Goal: Check status: Check status

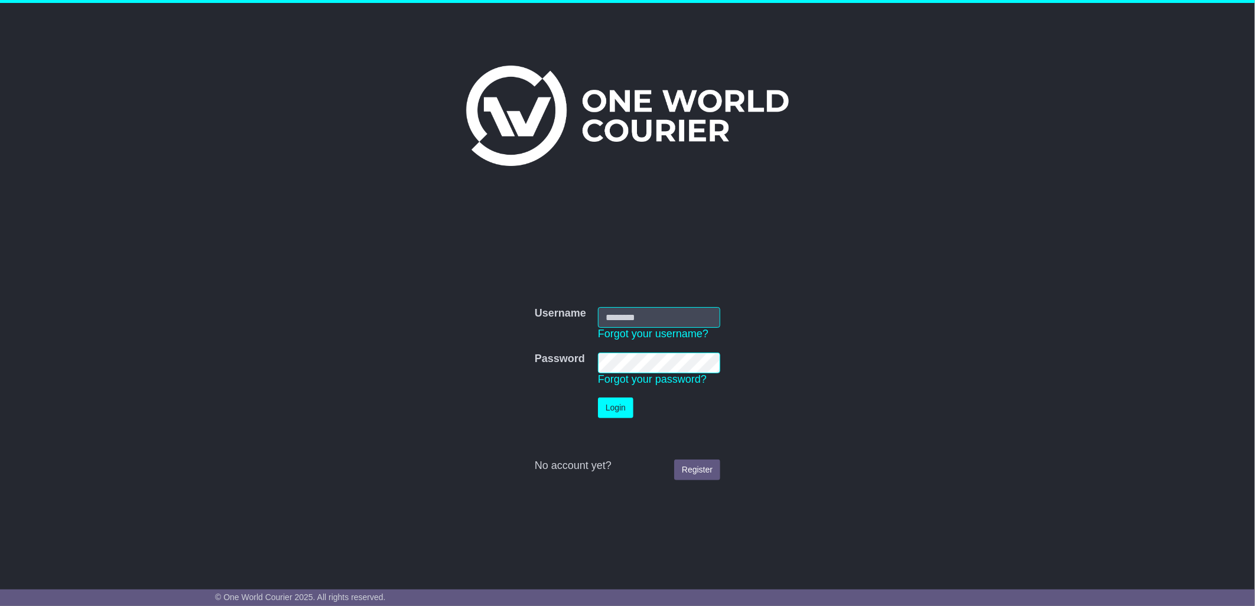
type input "****"
click at [622, 405] on button "Login" at bounding box center [615, 408] width 35 height 21
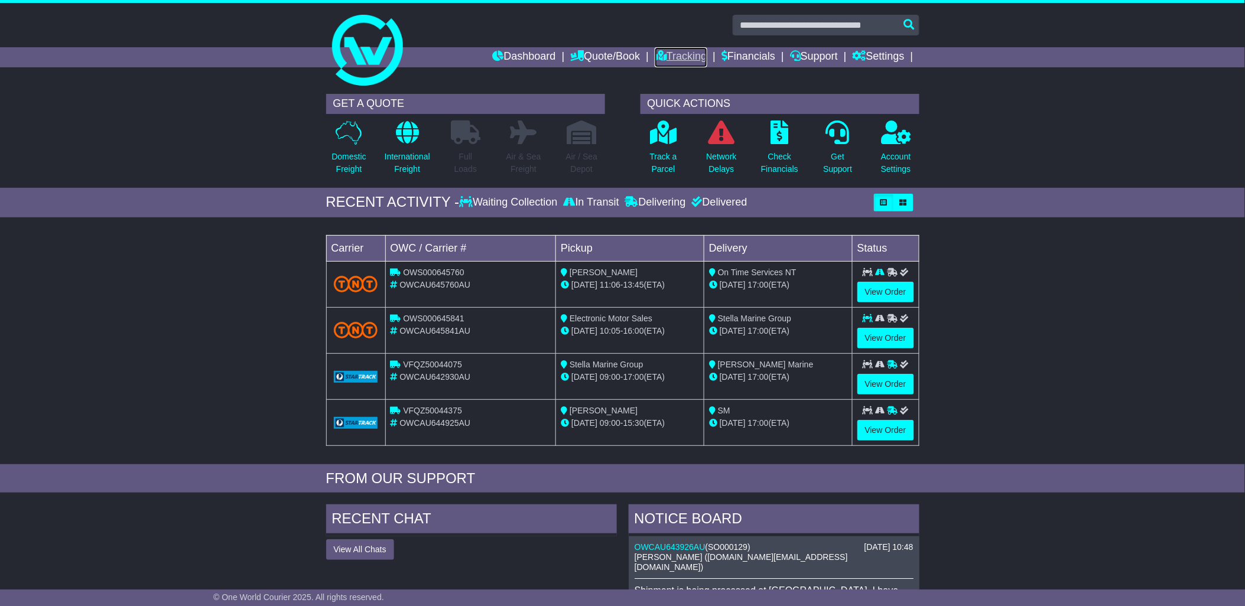
click at [690, 55] on link "Tracking" at bounding box center [681, 57] width 52 height 20
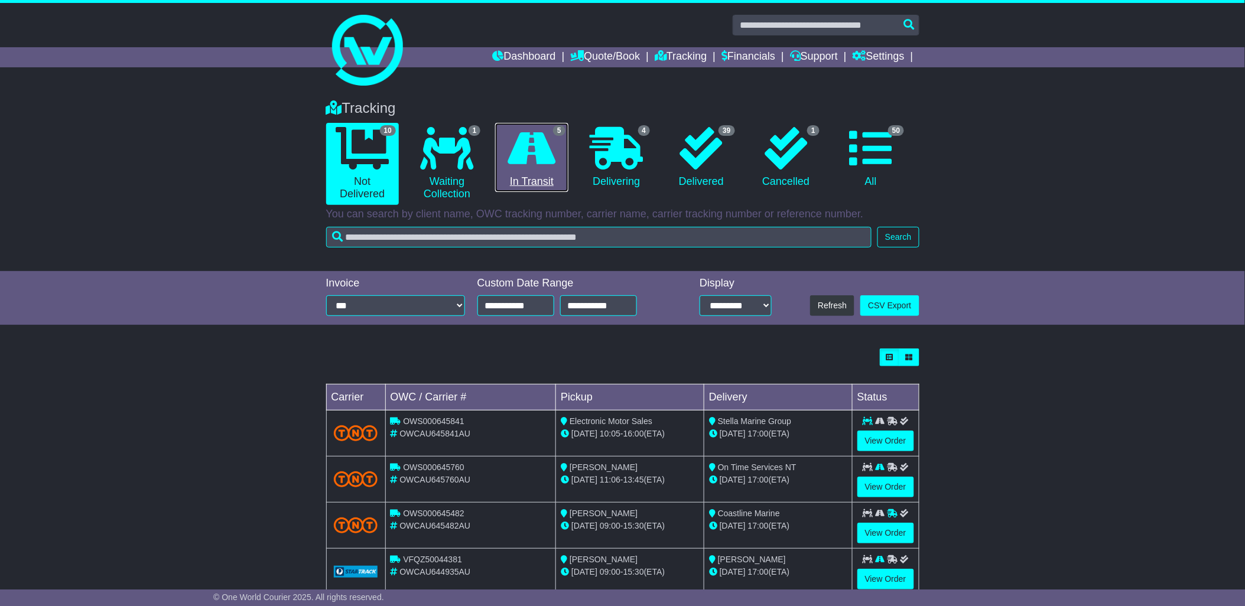
click at [545, 161] on icon at bounding box center [532, 148] width 48 height 43
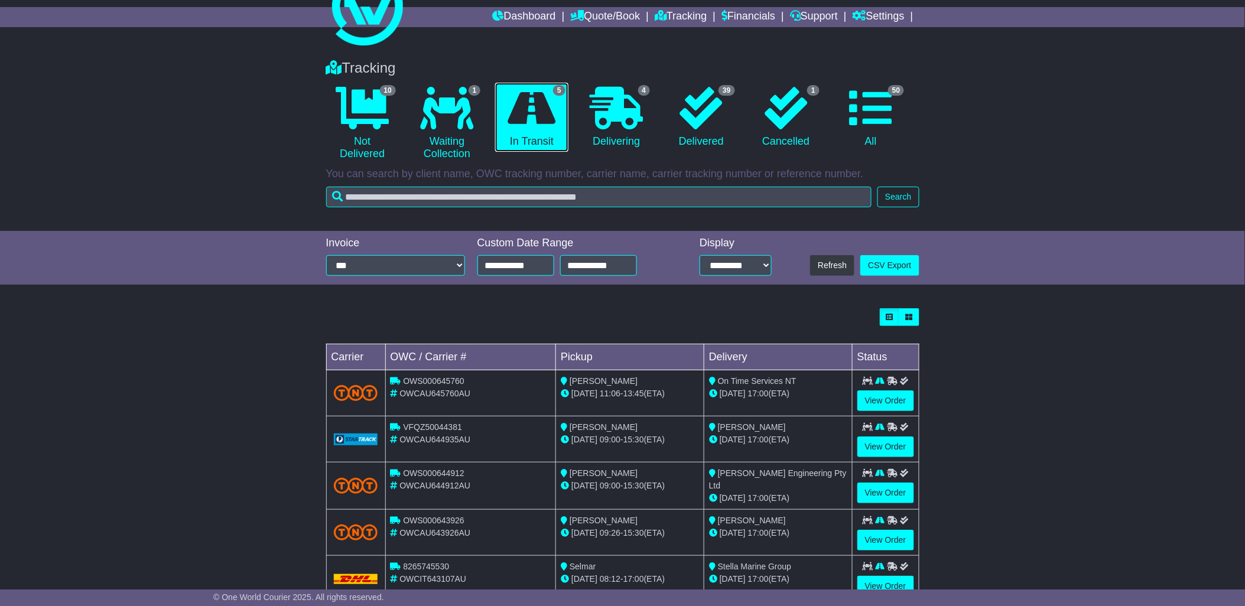
scroll to position [77, 0]
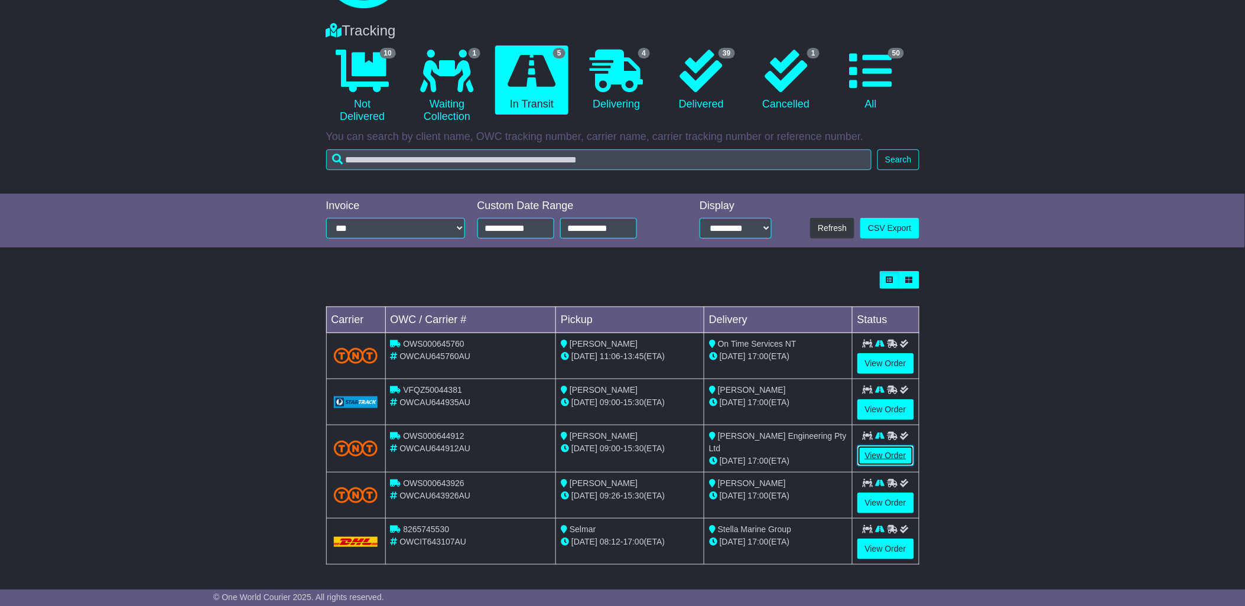
click at [873, 450] on link "View Order" at bounding box center [885, 455] width 57 height 21
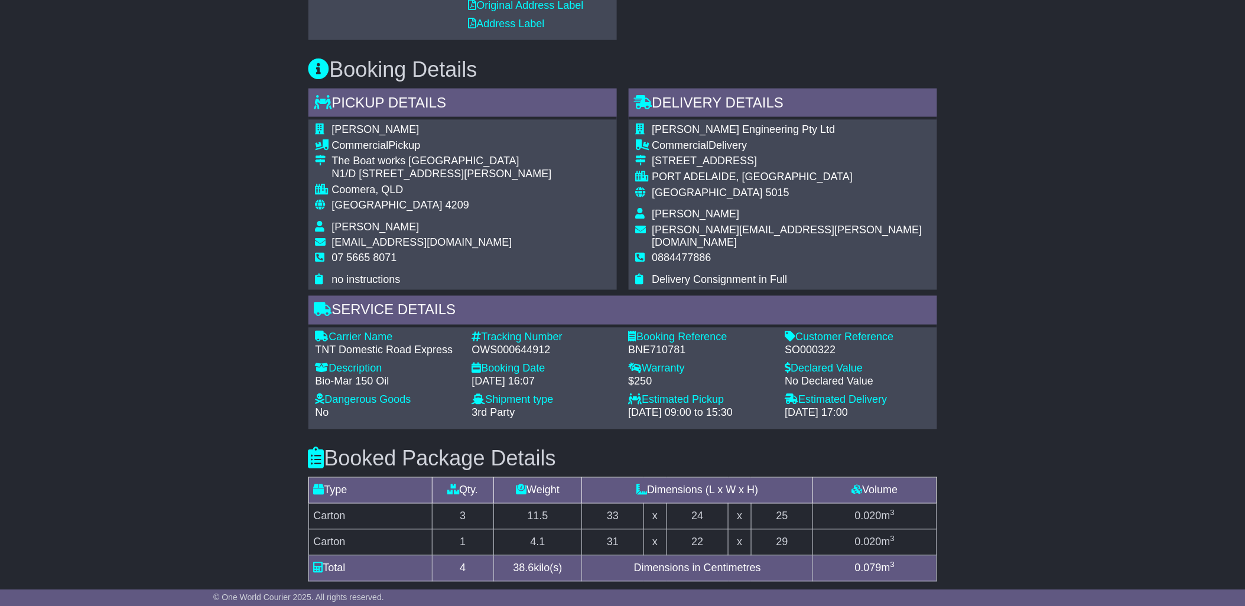
scroll to position [766, 0]
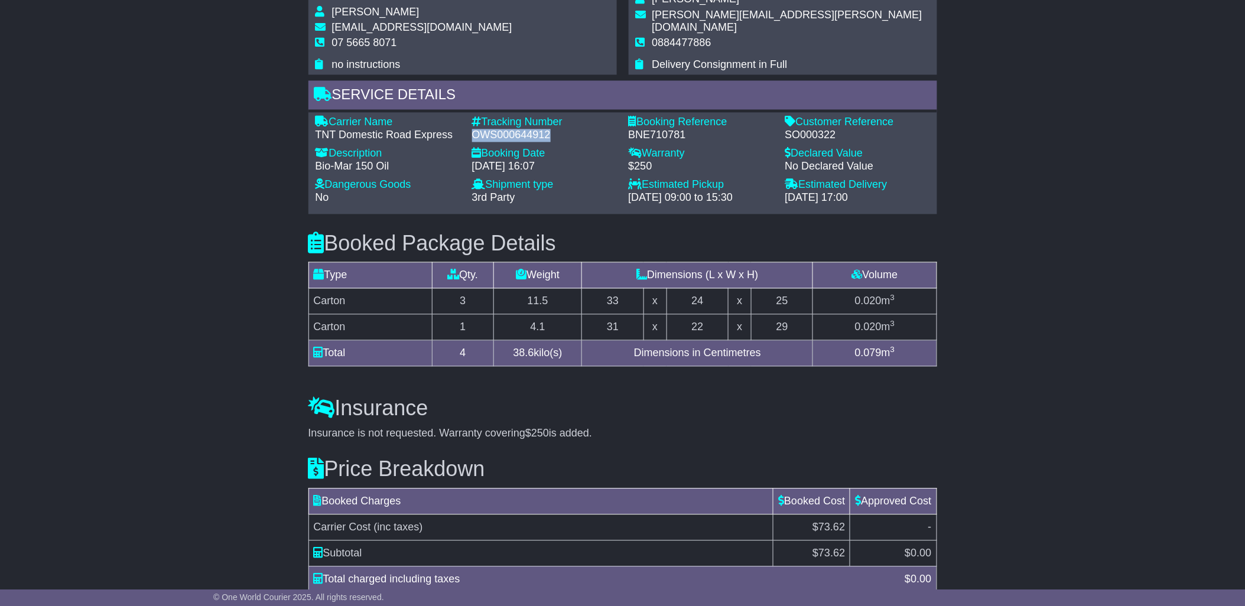
drag, startPoint x: 550, startPoint y: 128, endPoint x: 473, endPoint y: 128, distance: 77.4
click at [473, 129] on div "OWS000644912" at bounding box center [544, 135] width 145 height 13
copy div "OWS000644912"
